Goal: Navigation & Orientation: Understand site structure

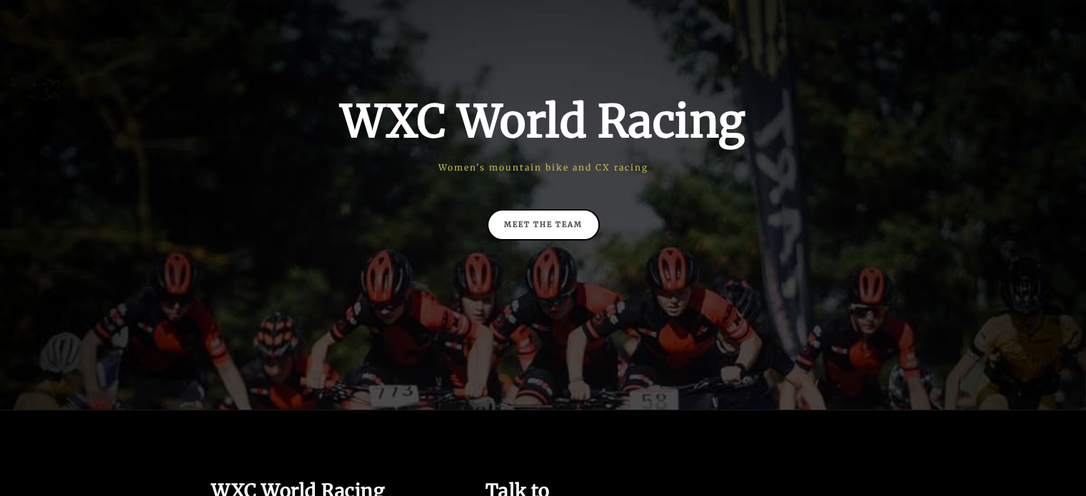
scroll to position [179, 0]
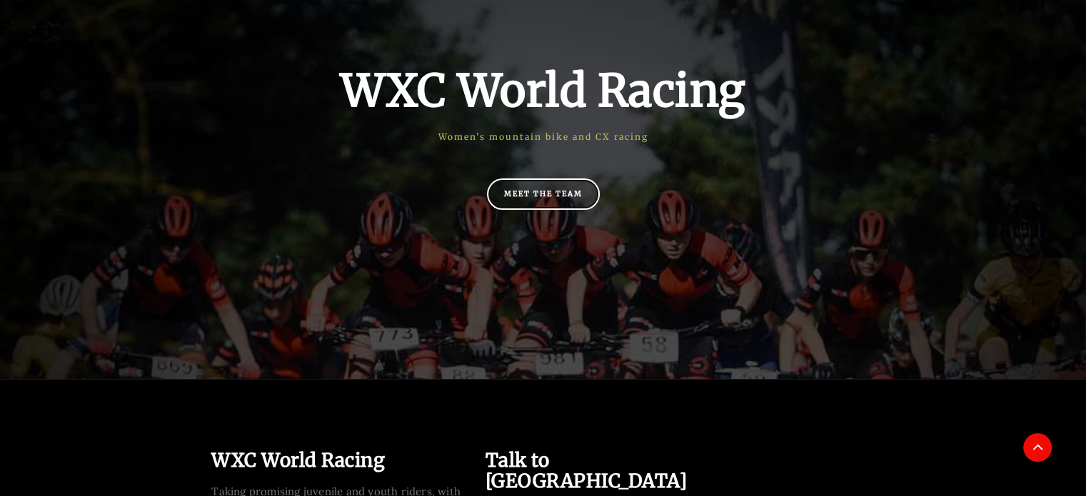
click at [537, 191] on link "Meet the team" at bounding box center [543, 193] width 113 height 31
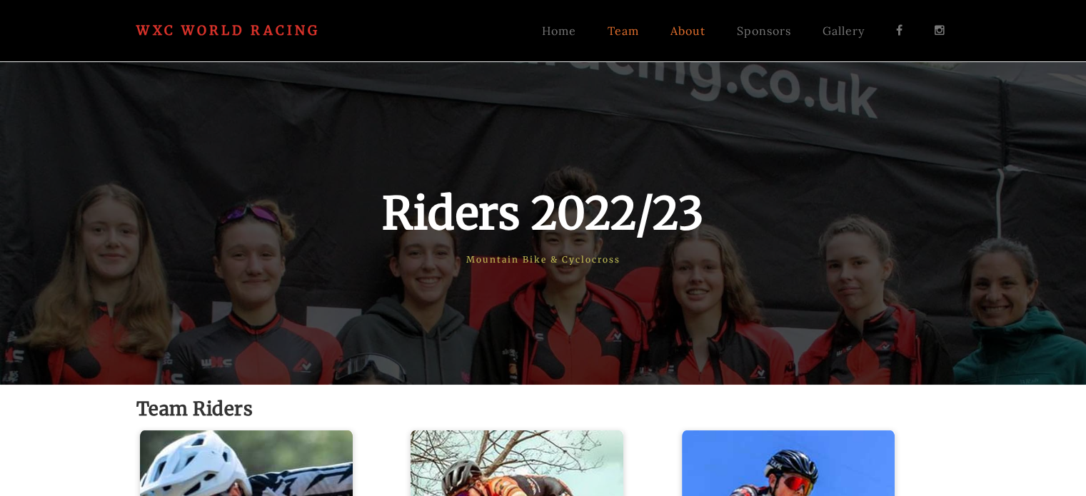
click at [688, 27] on link "About" at bounding box center [687, 31] width 66 height 36
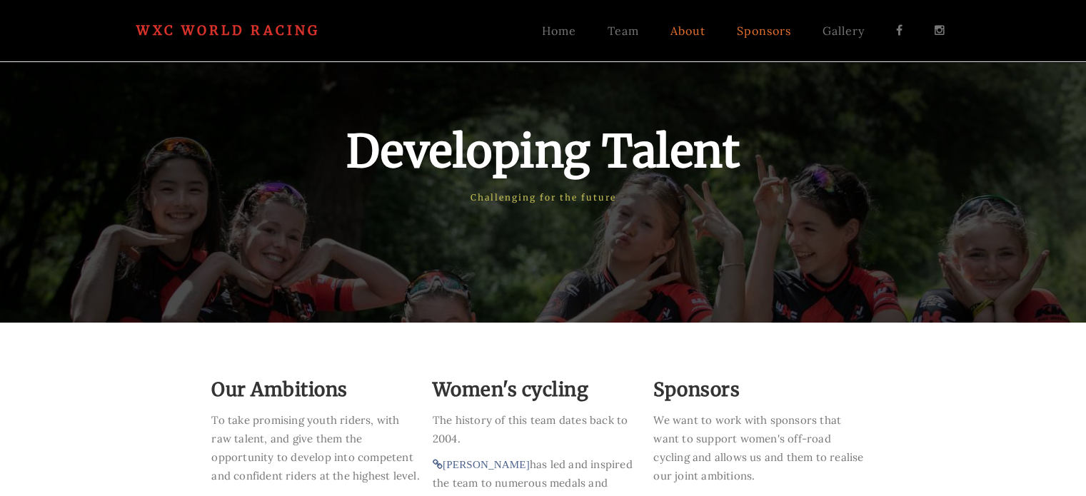
click at [751, 29] on link "Sponsors" at bounding box center [764, 31] width 86 height 36
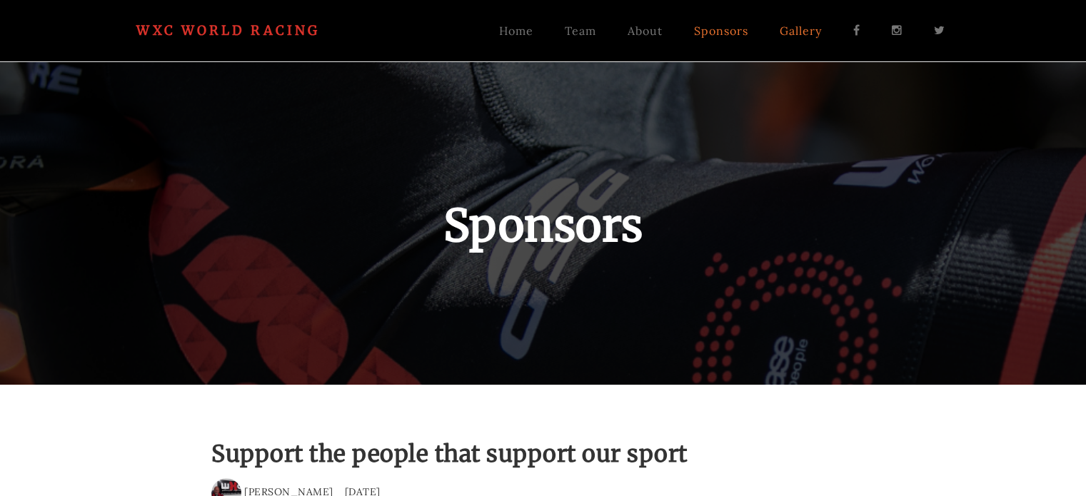
click at [819, 39] on link "Gallery" at bounding box center [801, 31] width 74 height 36
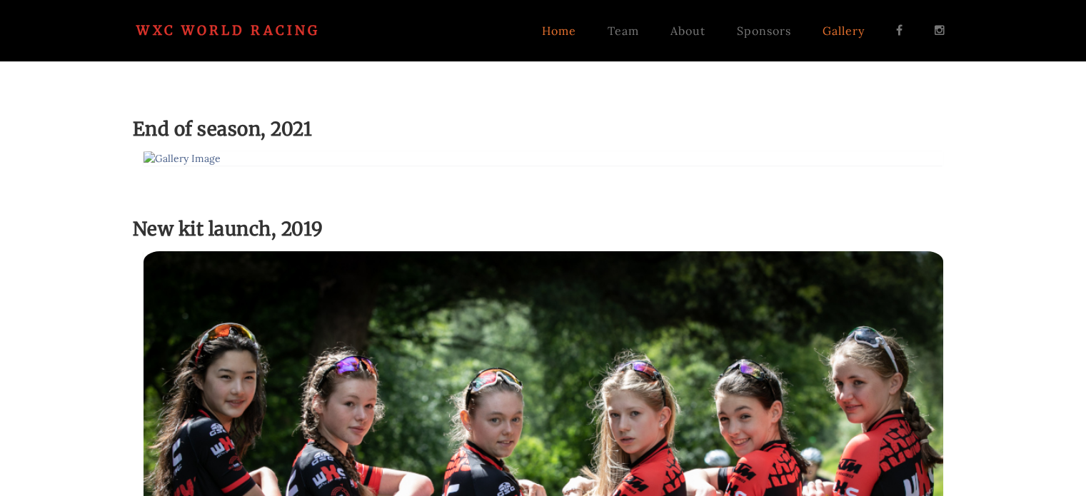
click at [552, 25] on link "Home" at bounding box center [559, 31] width 66 height 36
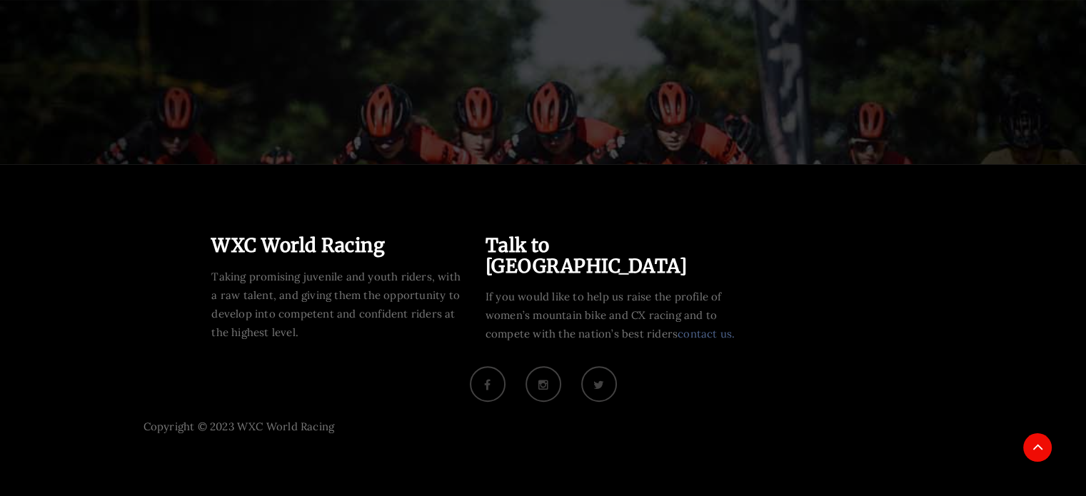
scroll to position [396, 0]
